Goal: Book appointment/travel/reservation

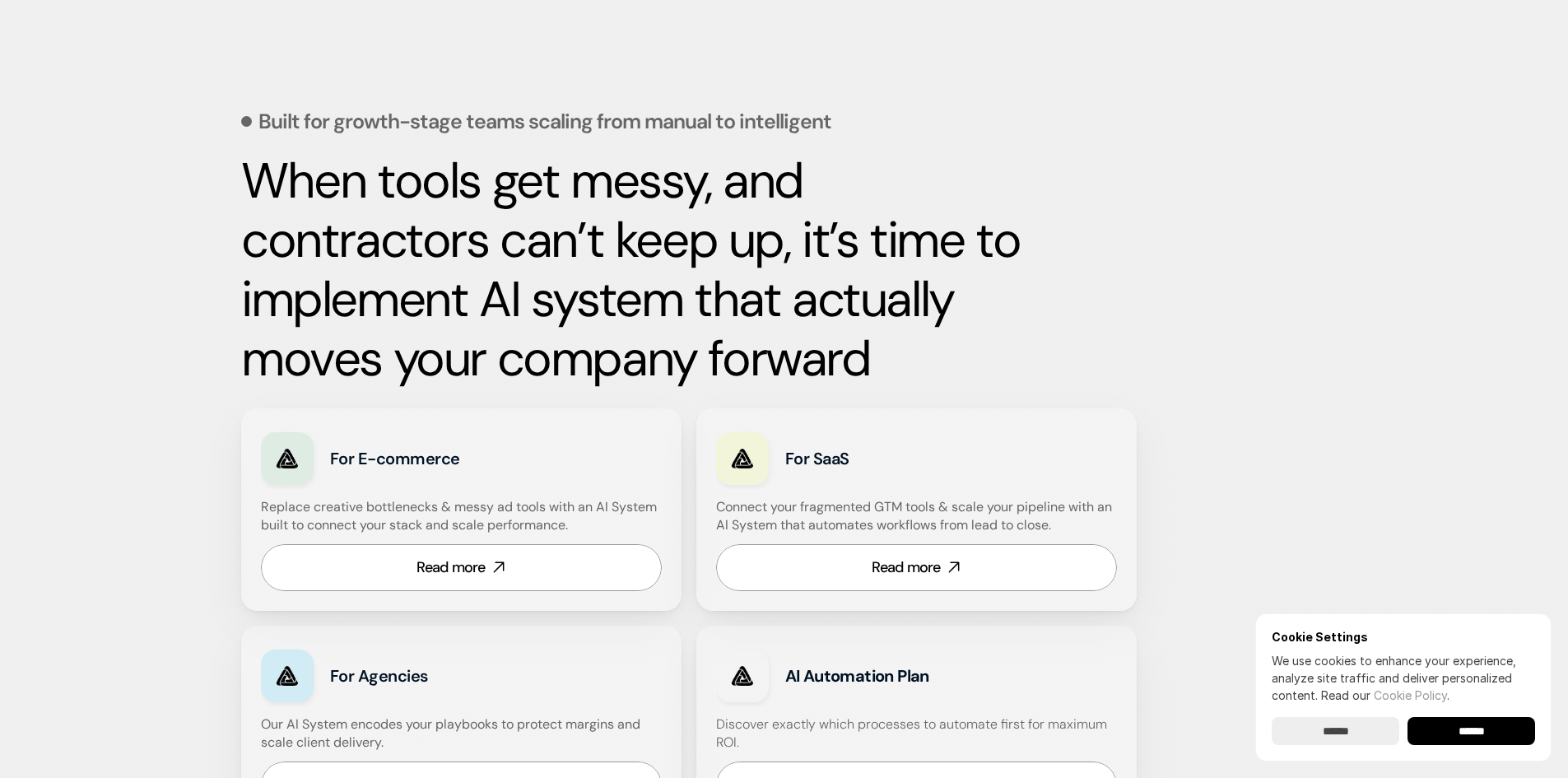
scroll to position [659, 0]
click at [574, 545] on link "Read more" at bounding box center [462, 567] width 401 height 47
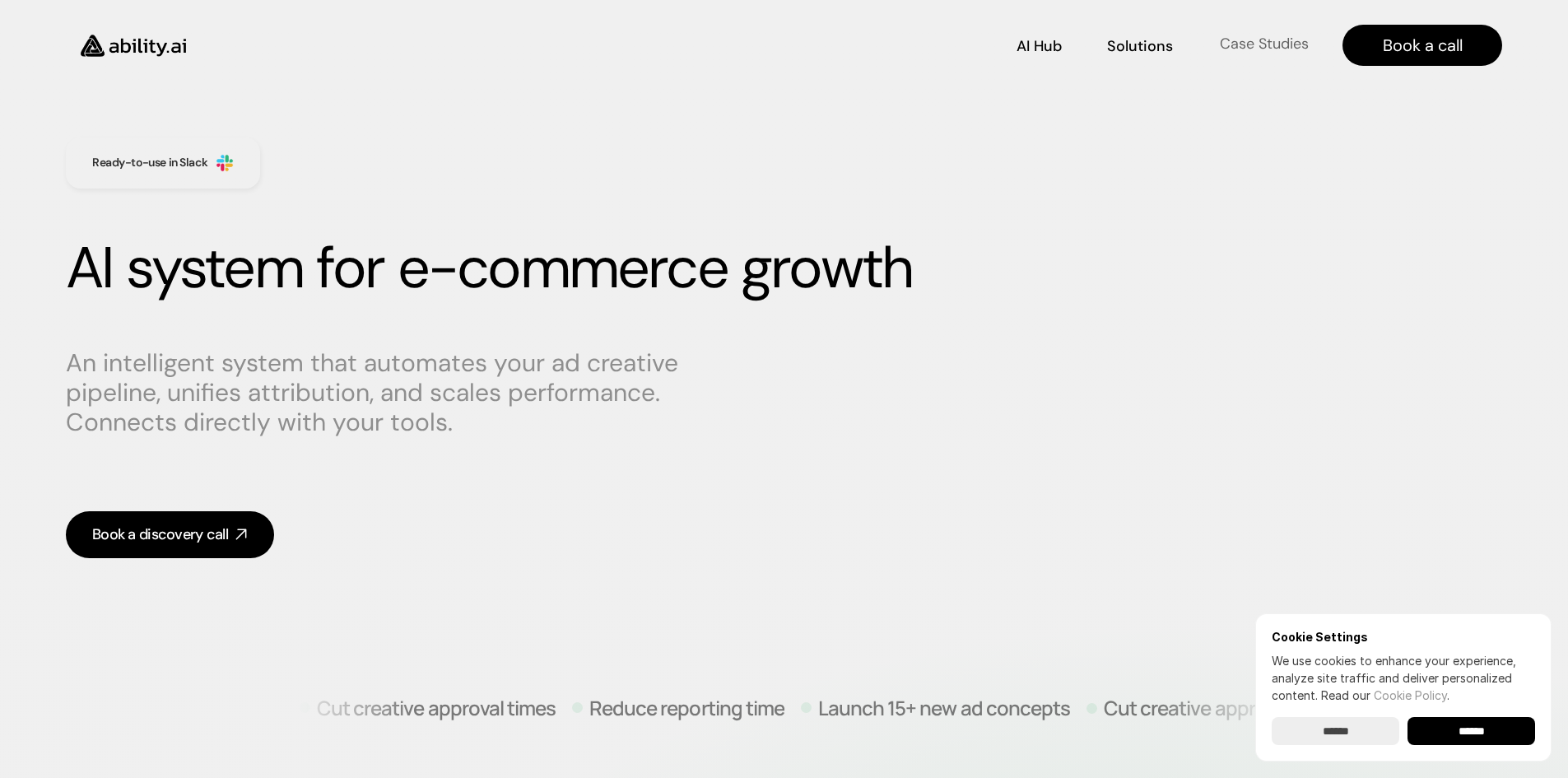
click at [1255, 36] on p "Case Studies" at bounding box center [1265, 44] width 89 height 20
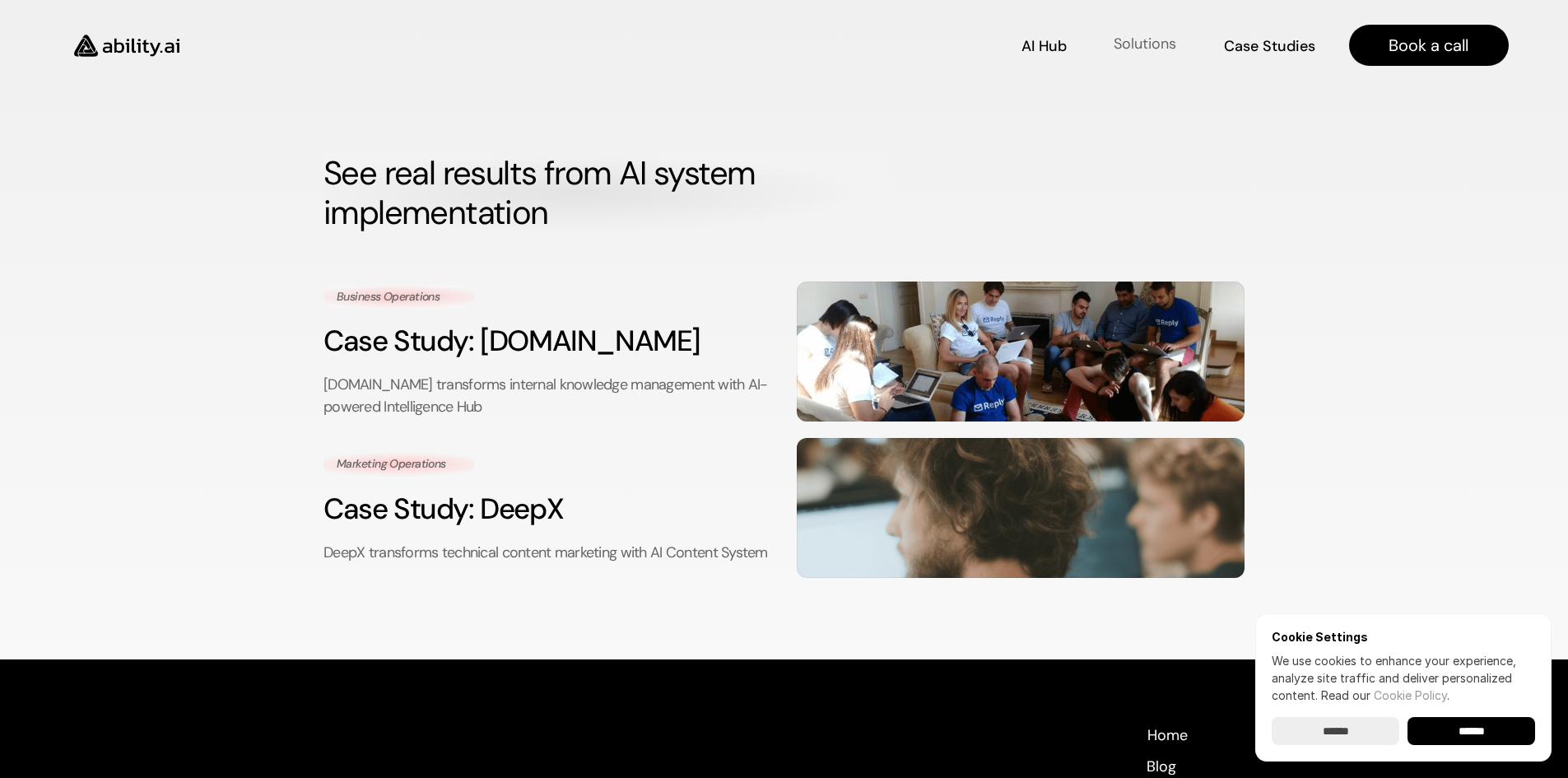
click at [1119, 47] on p "Solutions" at bounding box center [1145, 44] width 62 height 20
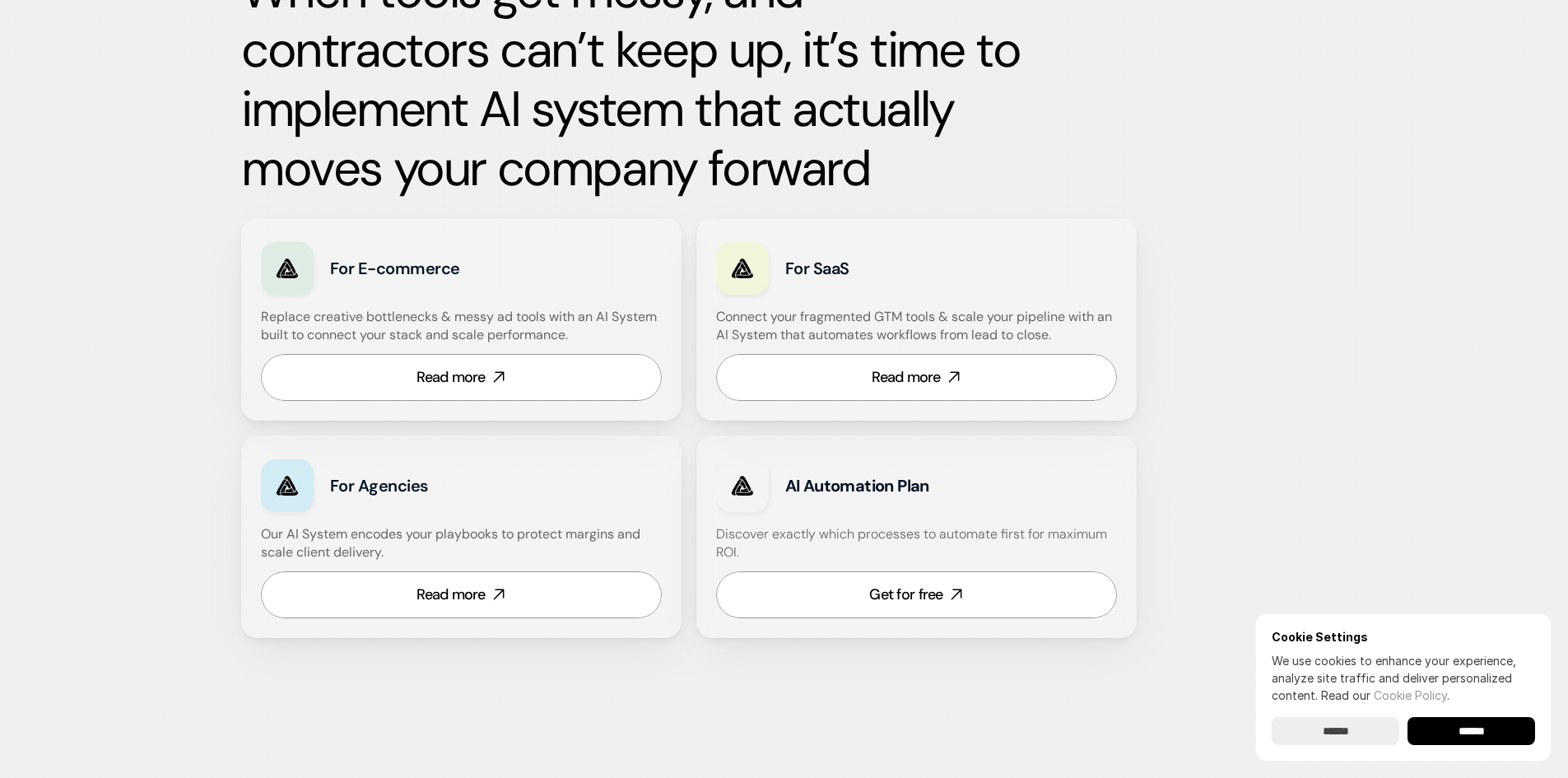
scroll to position [849, 0]
click at [414, 381] on link "Read more" at bounding box center [462, 377] width 401 height 47
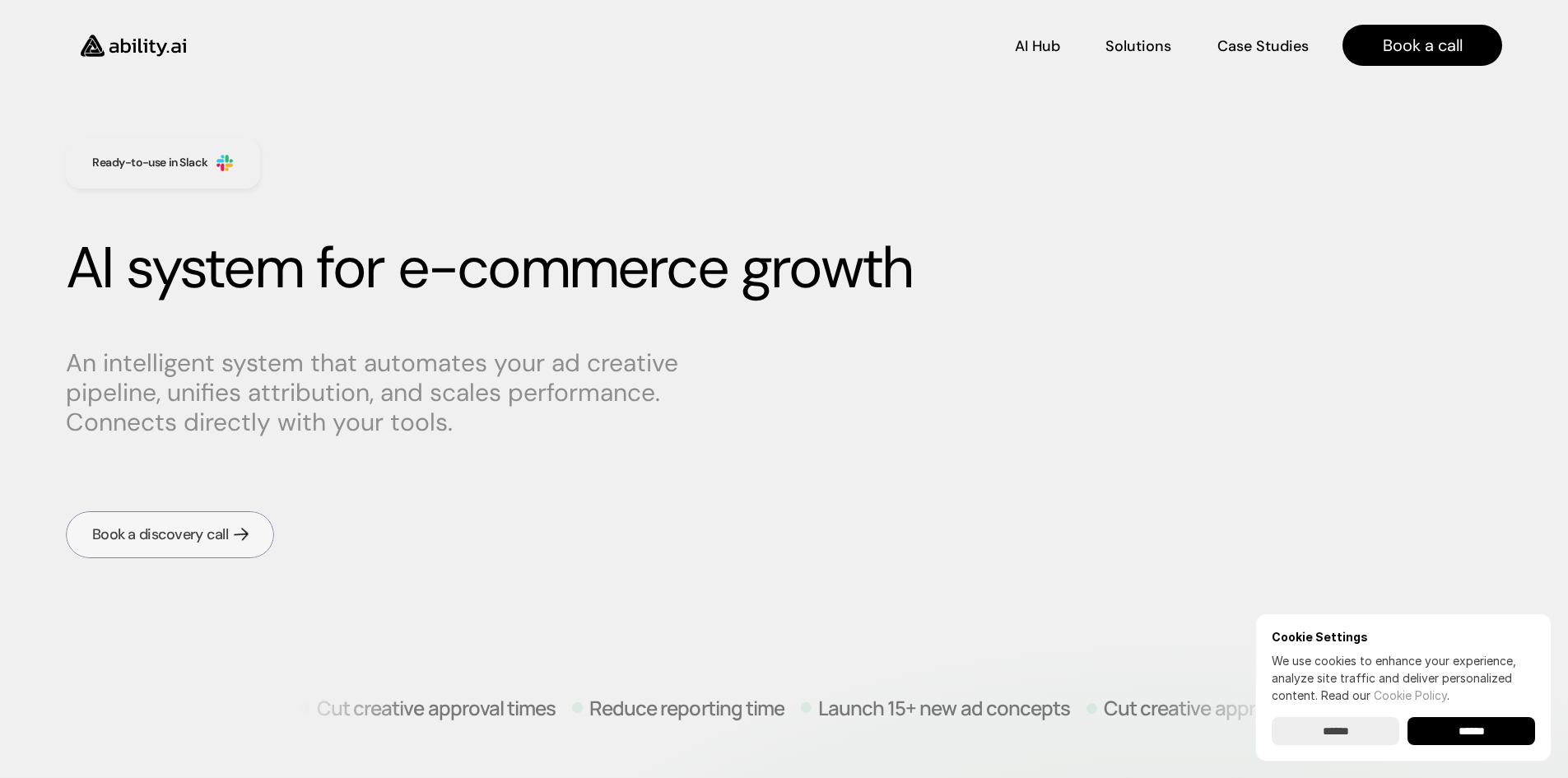
click at [177, 550] on link "Book a discovery call" at bounding box center [169, 535] width 208 height 47
